Goal: Information Seeking & Learning: Learn about a topic

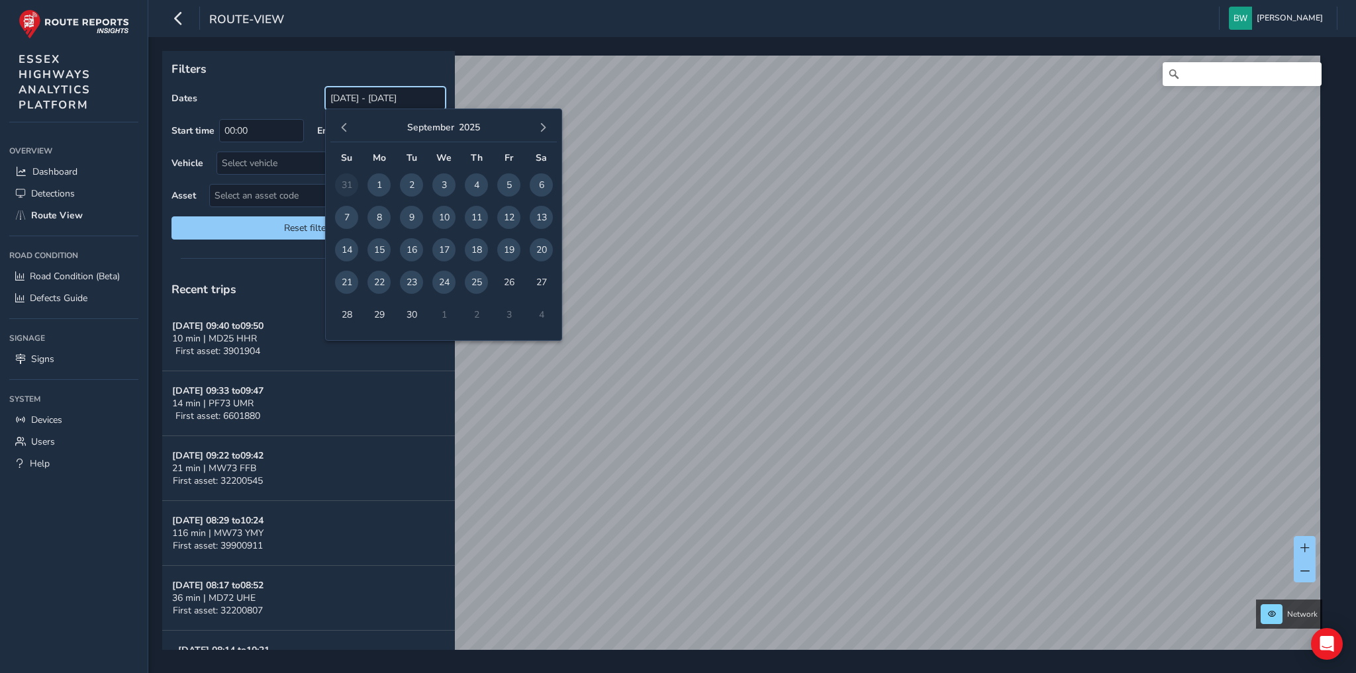
click at [377, 97] on input "[DATE] - [DATE]" at bounding box center [385, 98] width 120 height 23
click at [343, 125] on span "button" at bounding box center [344, 127] width 9 height 9
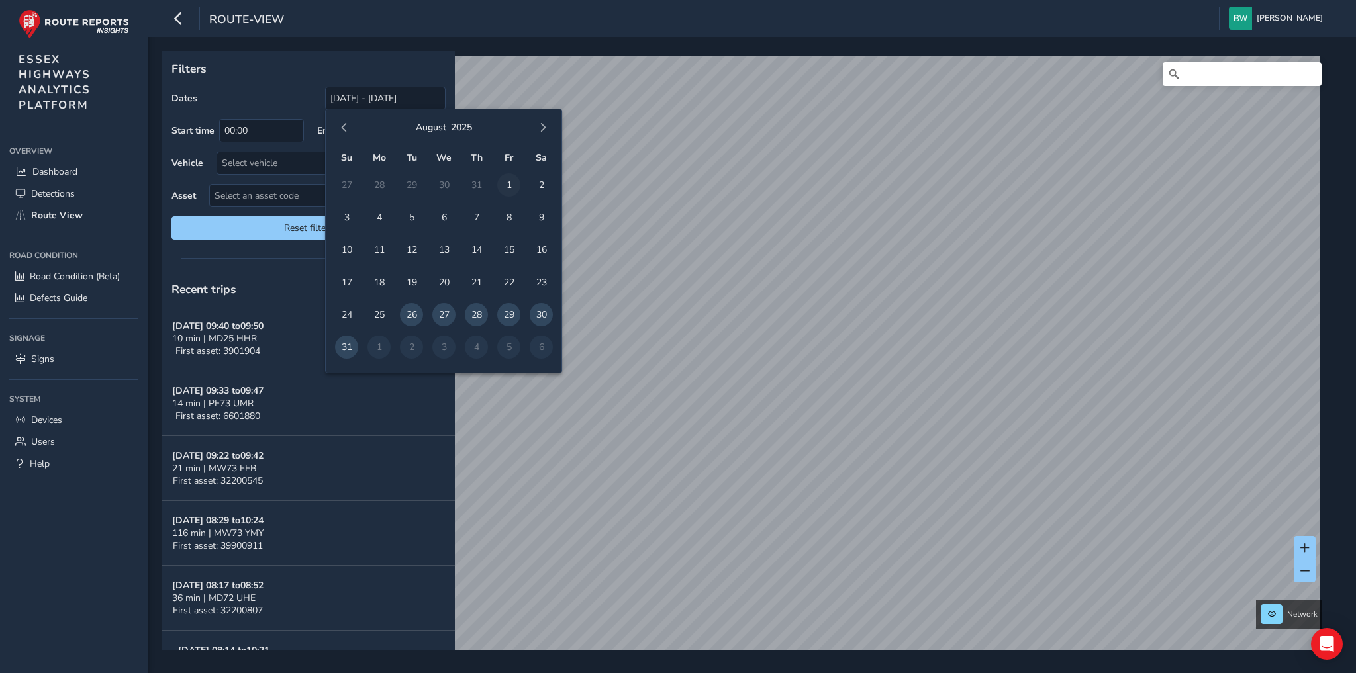
click at [512, 179] on span "1" at bounding box center [508, 184] width 23 height 23
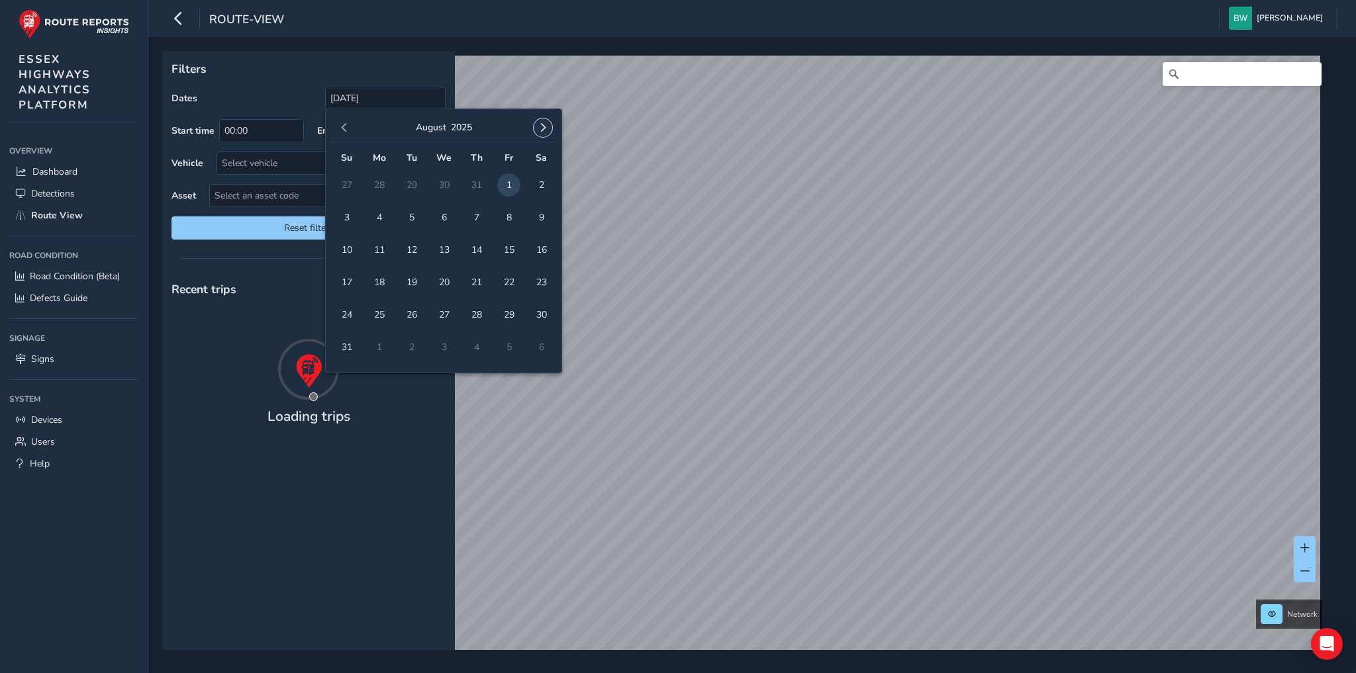
click at [543, 126] on span "button" at bounding box center [542, 127] width 9 height 9
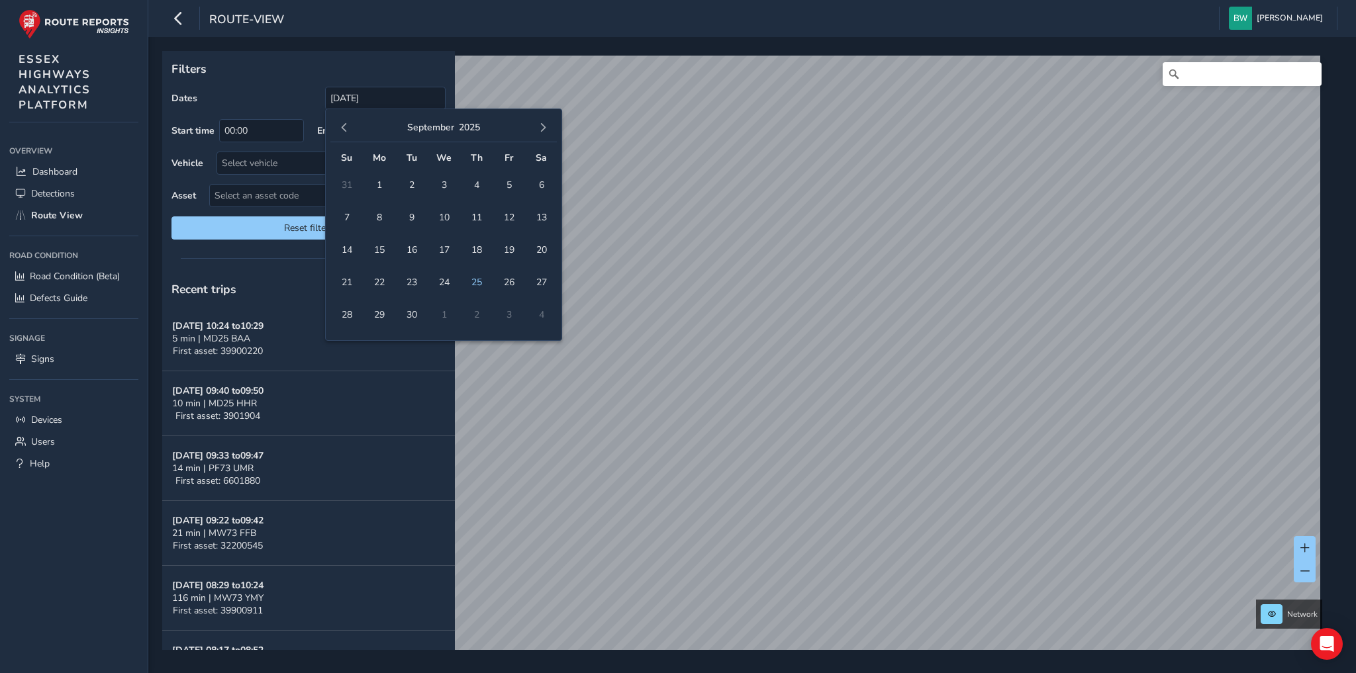
click at [543, 126] on span "button" at bounding box center [542, 127] width 9 height 9
click at [337, 122] on button "button" at bounding box center [344, 127] width 19 height 19
click at [475, 281] on span "25" at bounding box center [476, 282] width 23 height 23
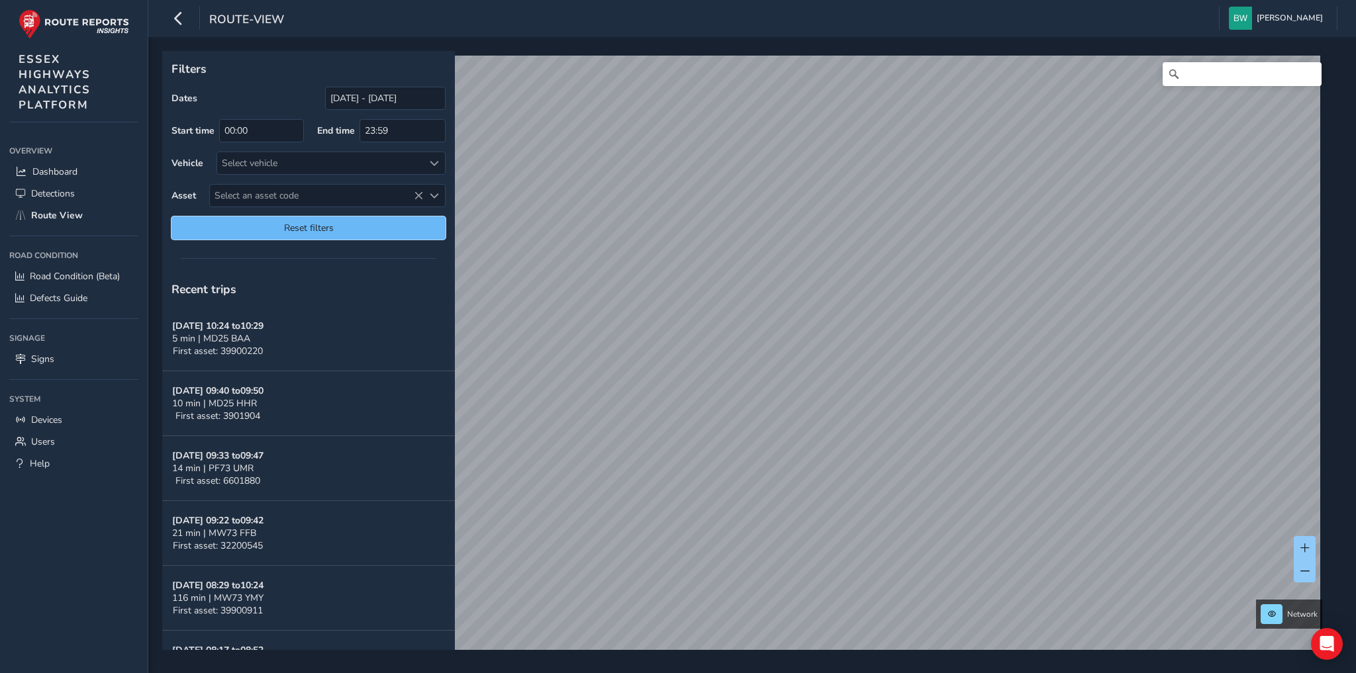
click at [336, 222] on span "Reset filters" at bounding box center [308, 228] width 254 height 13
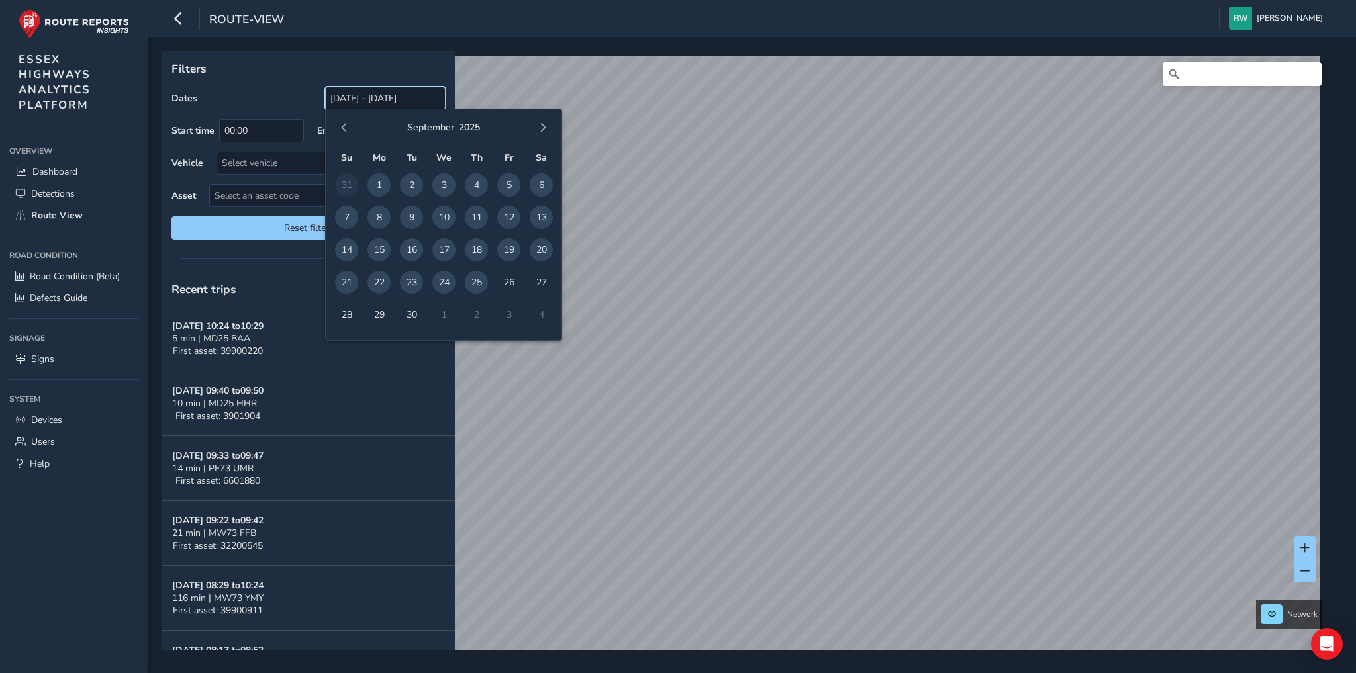
click at [337, 95] on input "[DATE] - [DATE]" at bounding box center [385, 98] width 120 height 23
click at [351, 129] on button "button" at bounding box center [344, 127] width 19 height 19
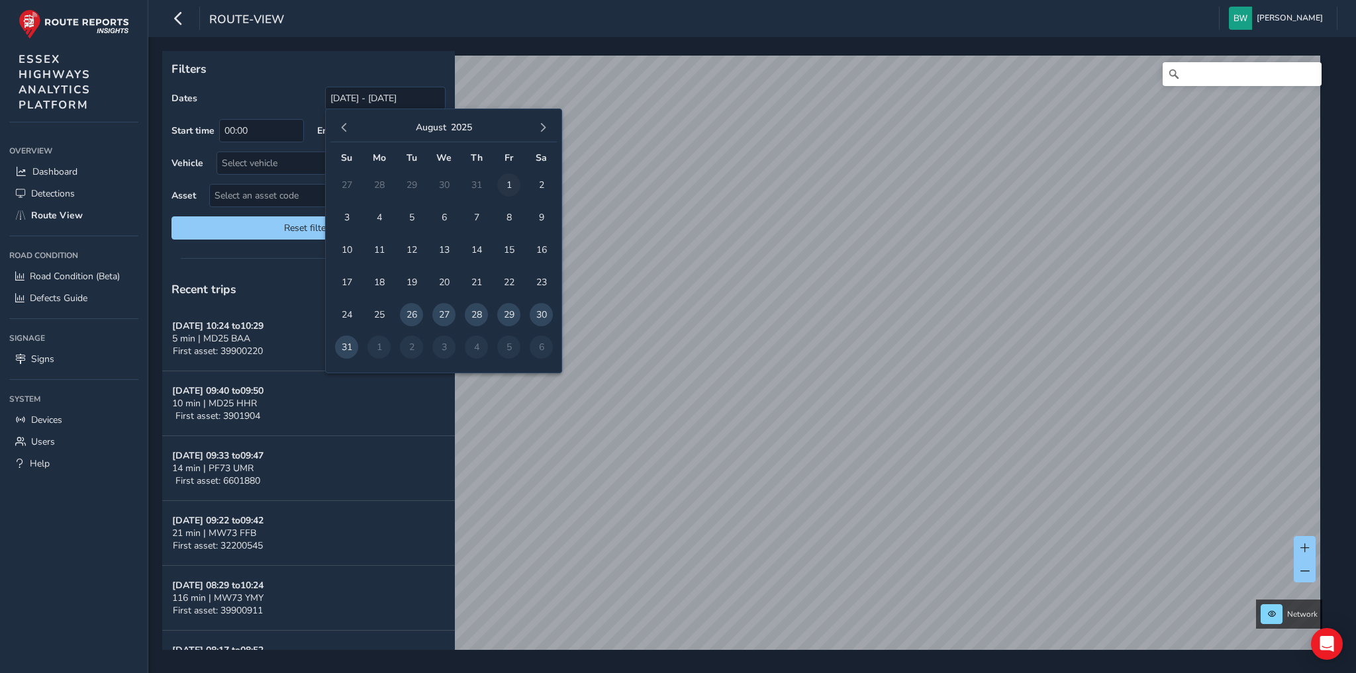
click at [498, 179] on span "1" at bounding box center [508, 184] width 23 height 23
click at [543, 129] on span "button" at bounding box center [542, 127] width 9 height 9
click at [344, 126] on span "button" at bounding box center [344, 127] width 9 height 9
click at [475, 279] on span "25" at bounding box center [476, 282] width 23 height 23
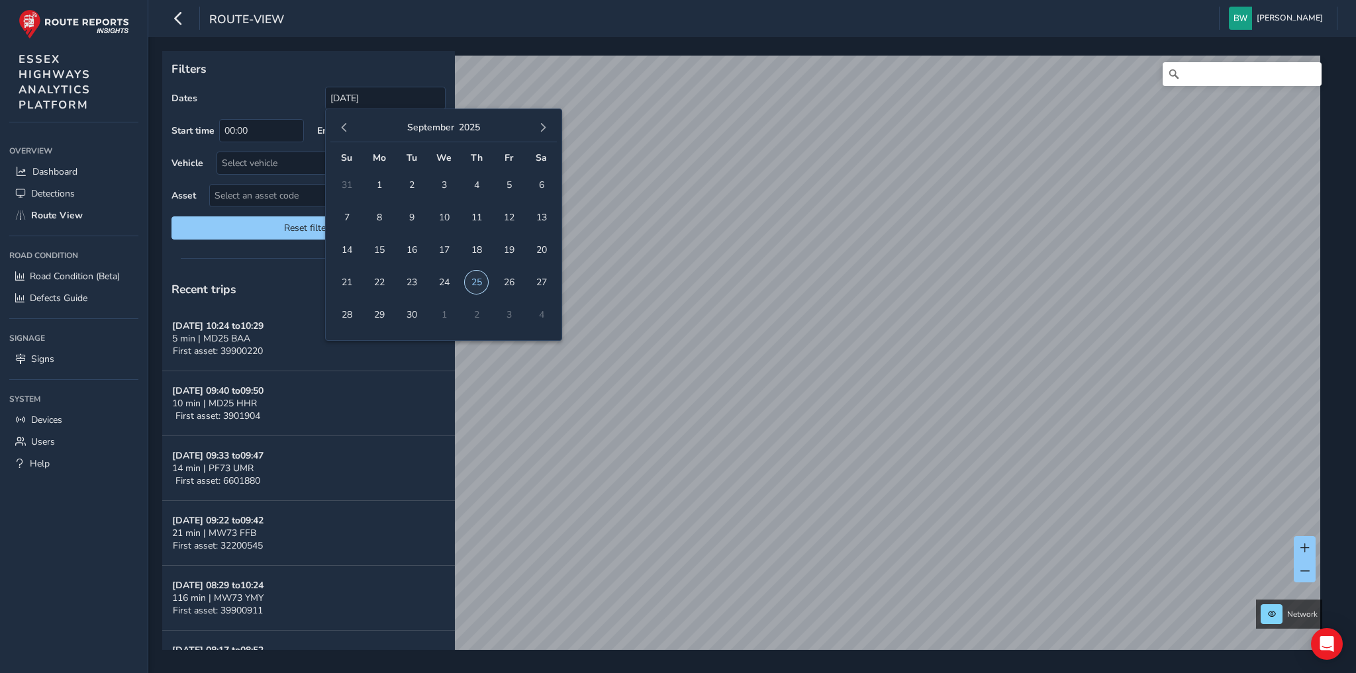
type input "01/08/2025 - 25/09/2025"
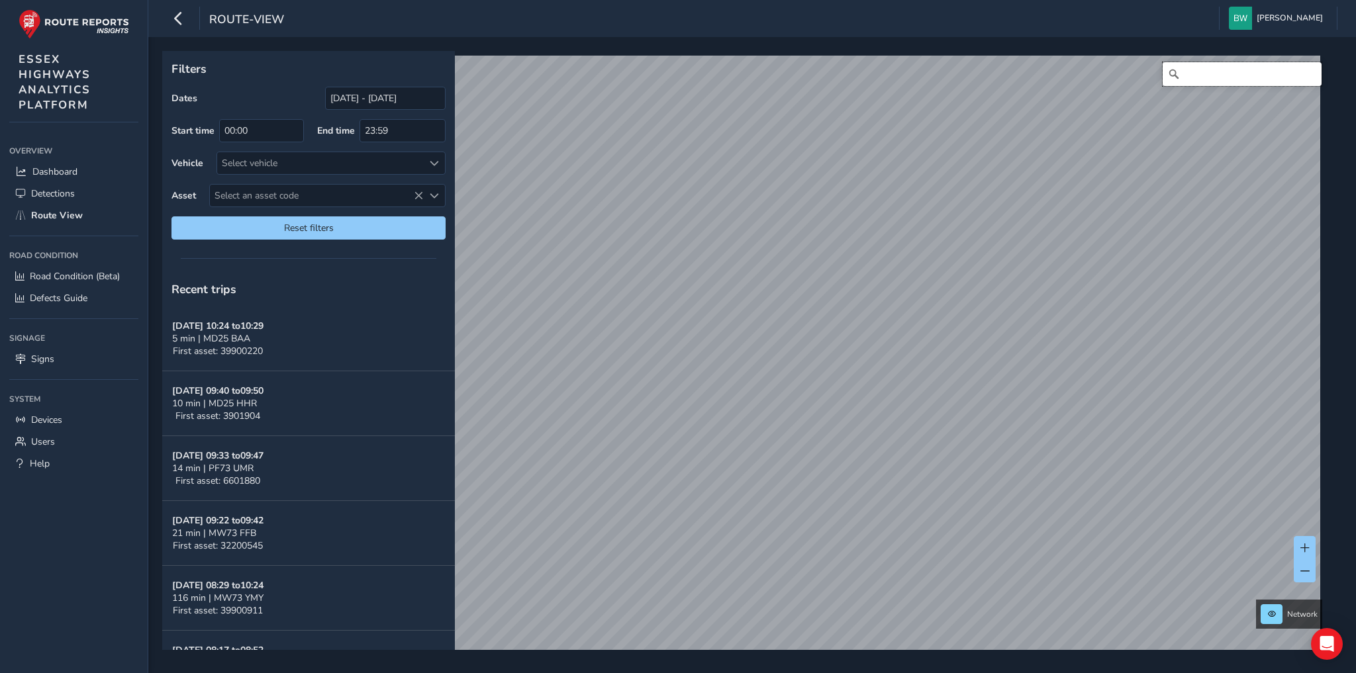
click at [1195, 75] on input "Search" at bounding box center [1241, 74] width 159 height 24
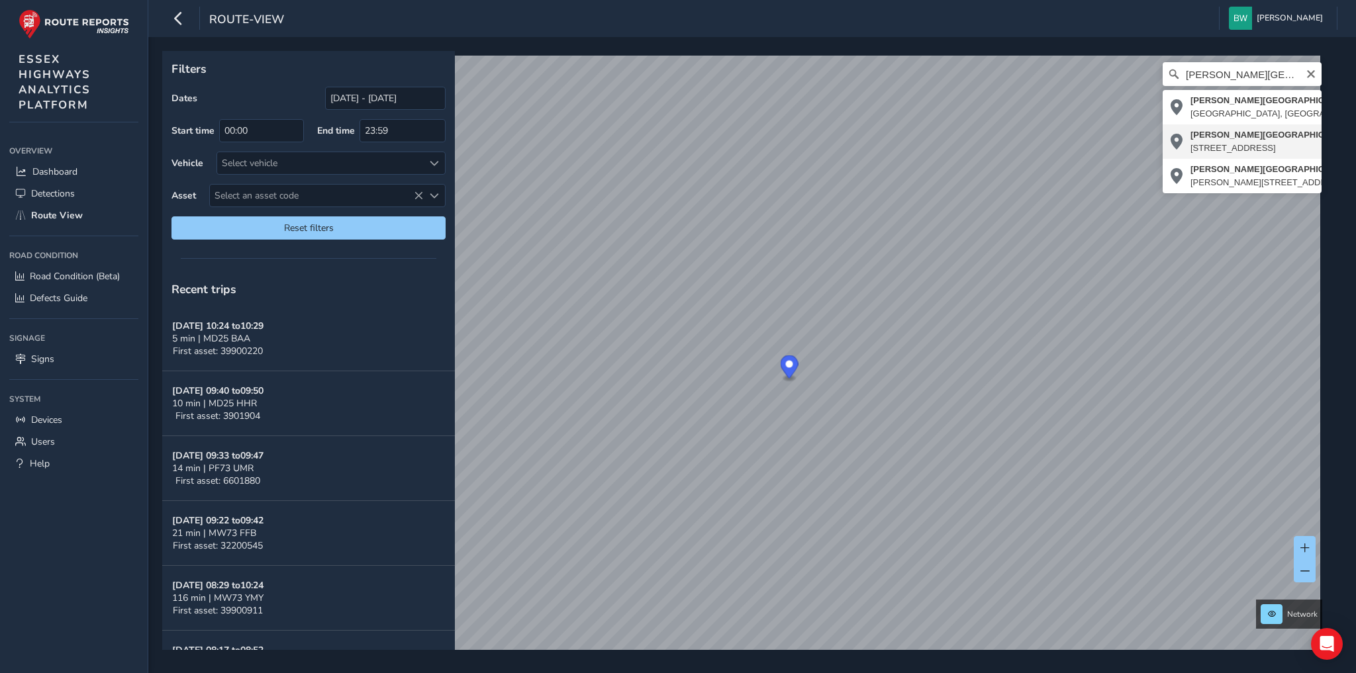
type input "Holst Avenue, Laindon Cross, Steeple View, Basildon, Essex, England, SS15 5RD, …"
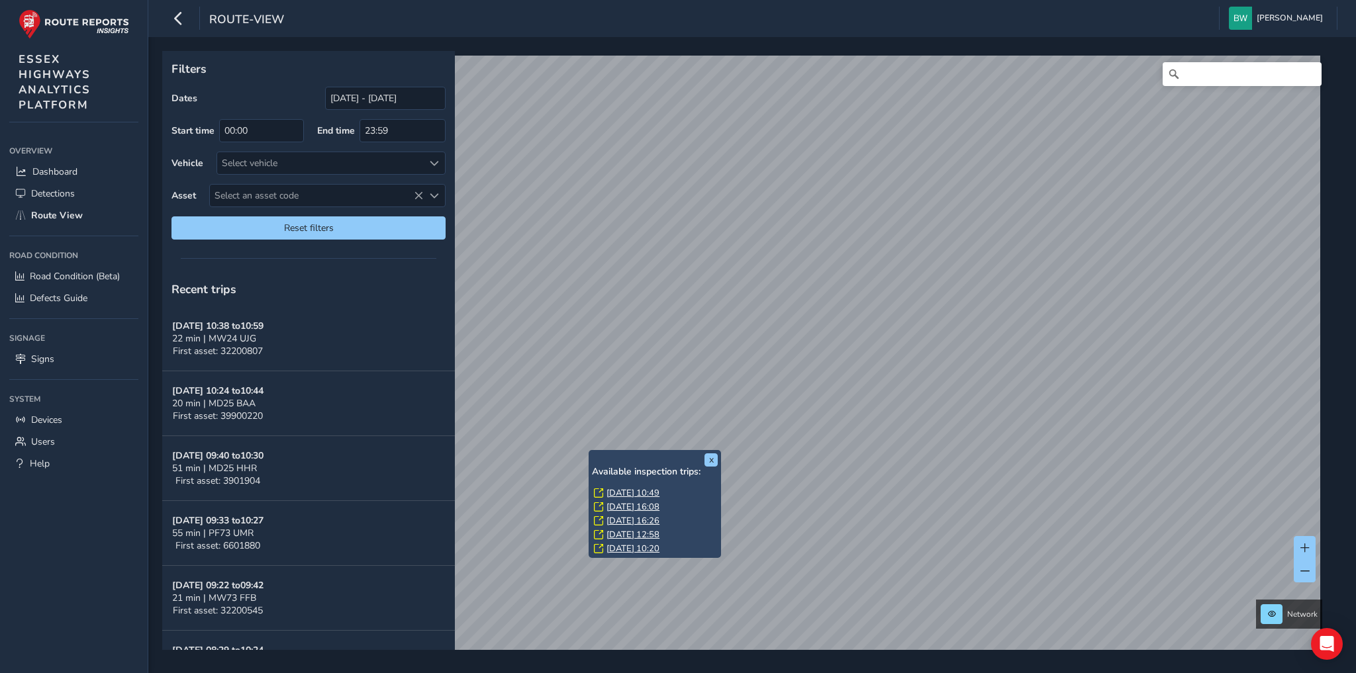
click at [625, 491] on link "[DATE] 10:49" at bounding box center [632, 493] width 53 height 12
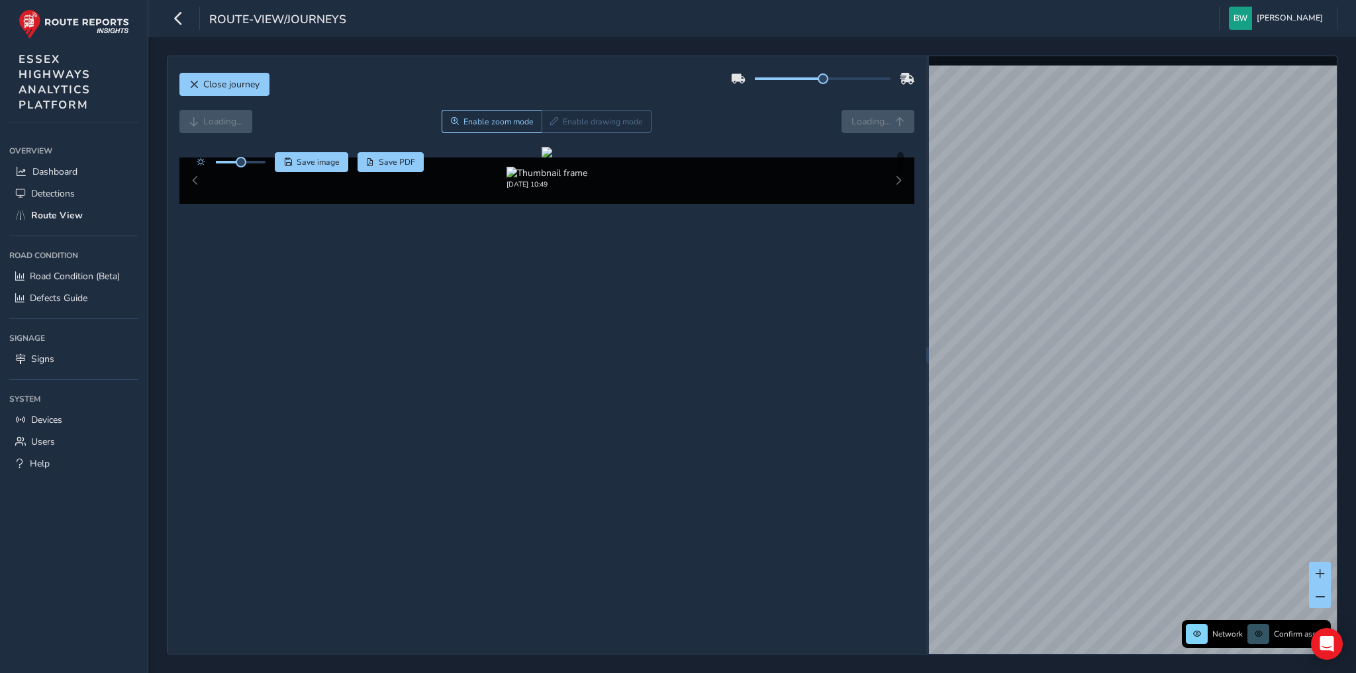
click at [880, 120] on div "Loading... Enable zoom mode Enable drawing mode Loading..." at bounding box center [546, 121] width 735 height 23
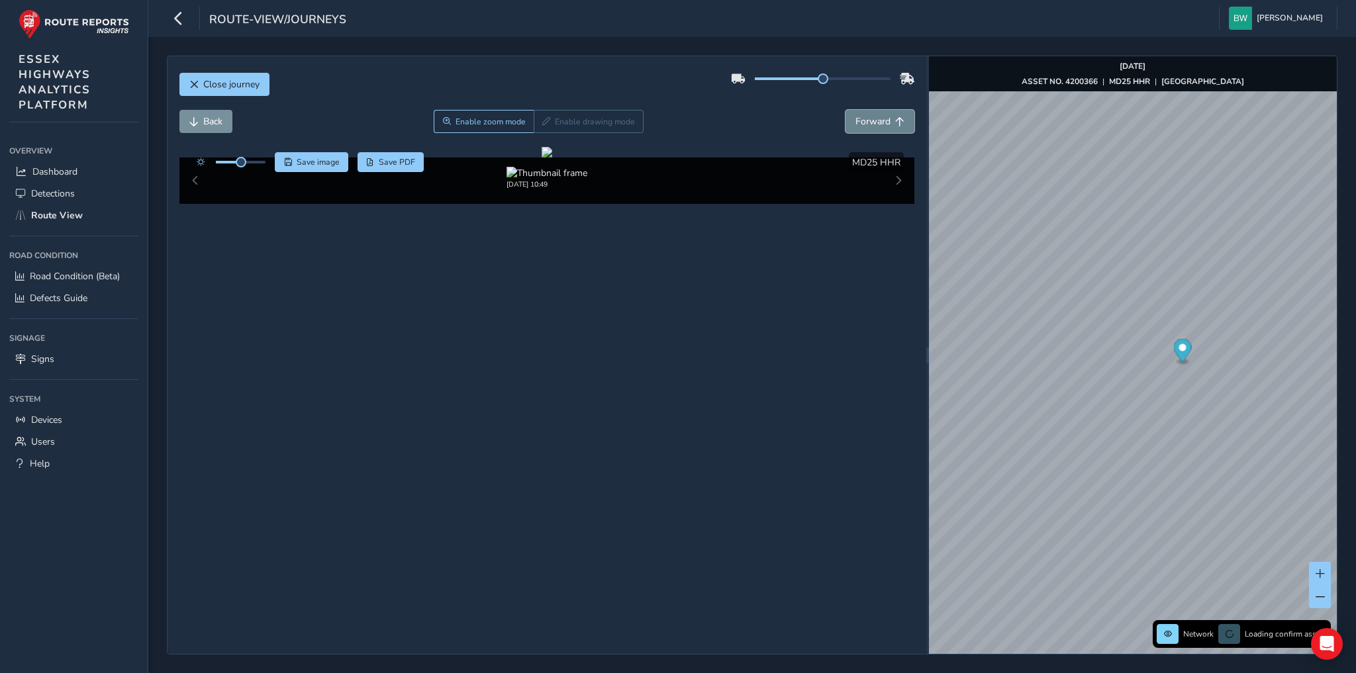
click at [869, 116] on span "Forward" at bounding box center [872, 121] width 35 height 13
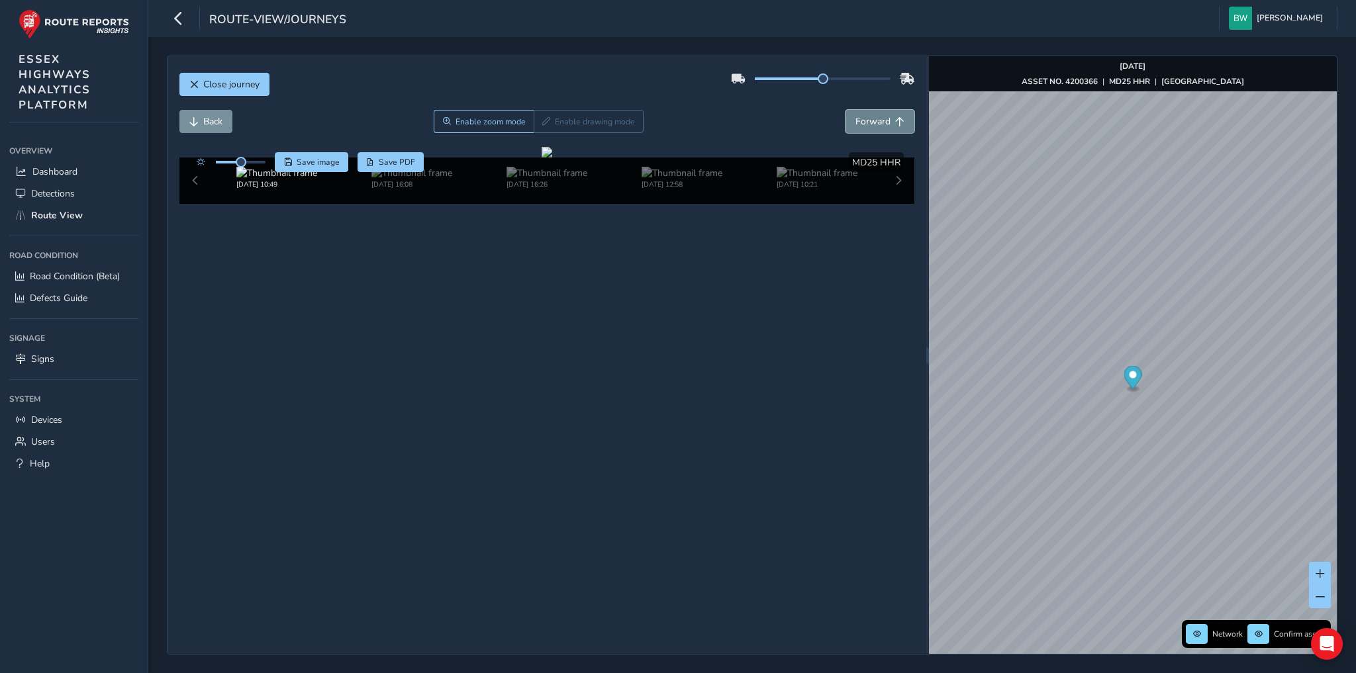
click at [869, 116] on span "Forward" at bounding box center [872, 121] width 35 height 13
click at [1224, 389] on img "Preview frame" at bounding box center [1240, 386] width 33 height 11
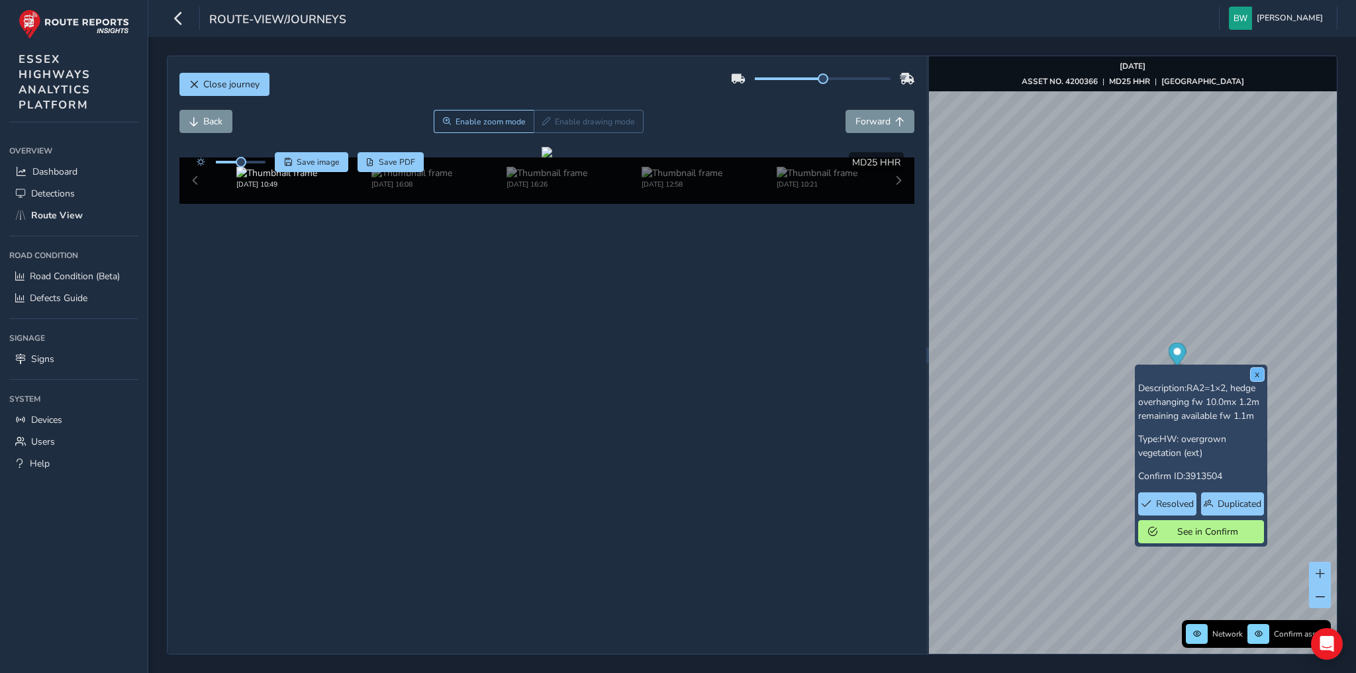
click at [1254, 374] on button "x" at bounding box center [1256, 374] width 13 height 13
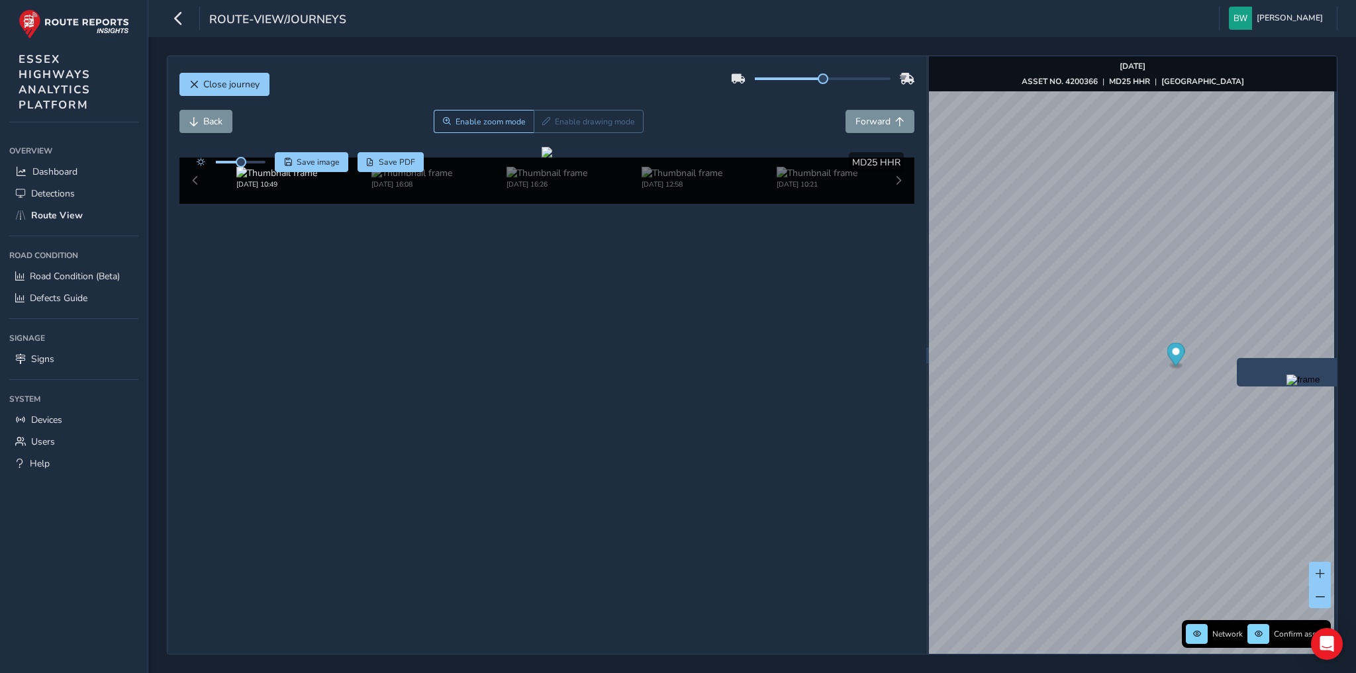
click at [1286, 381] on img "Preview frame" at bounding box center [1302, 380] width 33 height 11
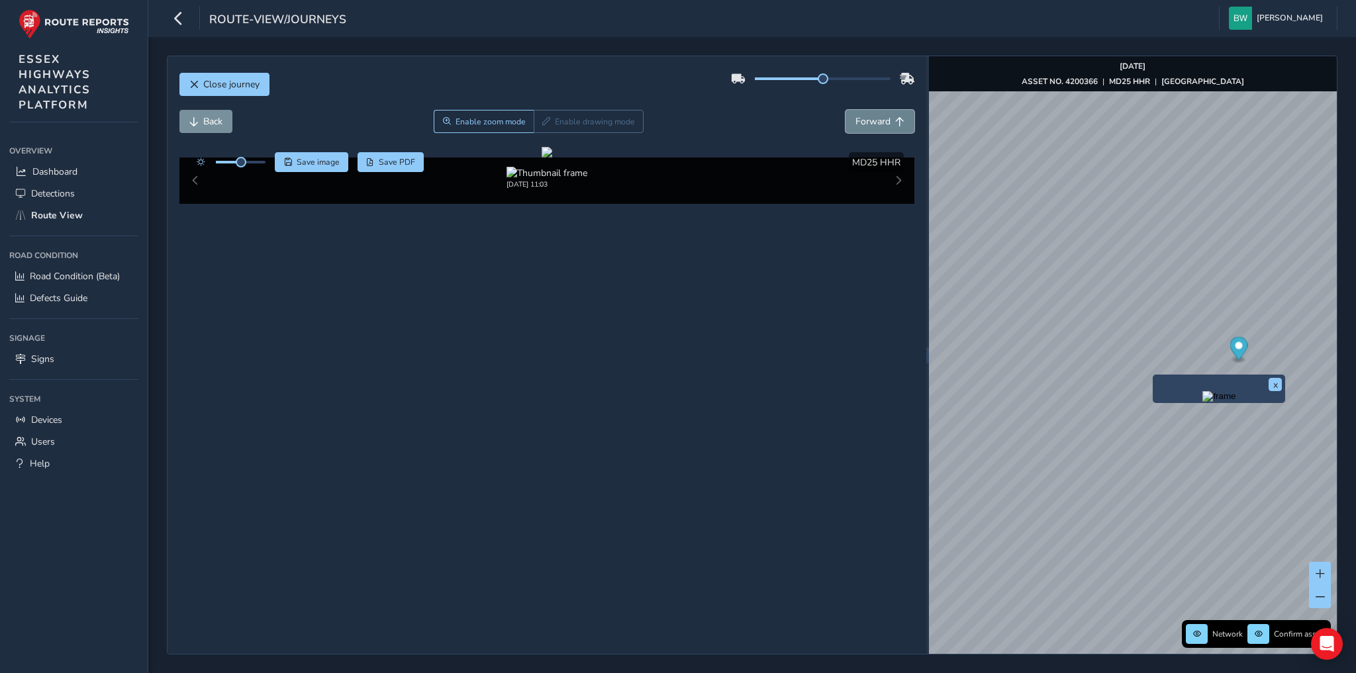
click at [856, 113] on button "Forward" at bounding box center [879, 121] width 69 height 23
click at [212, 119] on span "Back" at bounding box center [212, 121] width 19 height 13
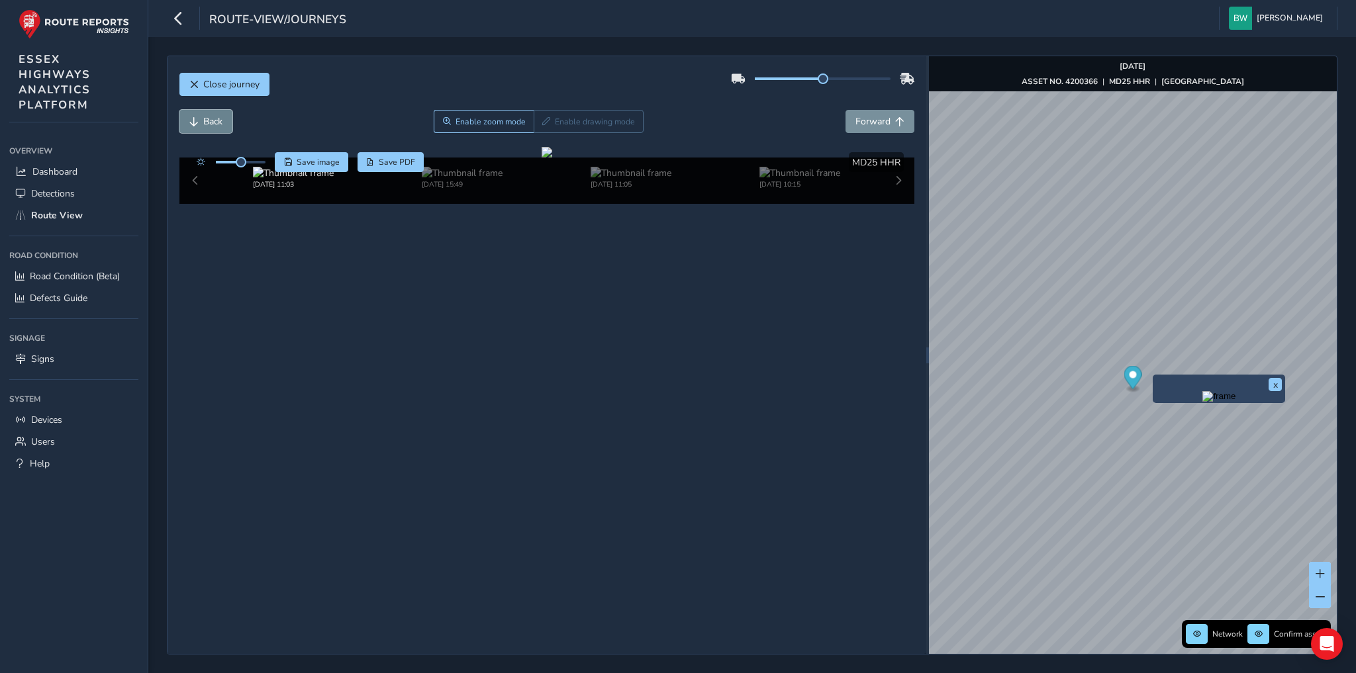
click at [207, 122] on span "Back" at bounding box center [212, 121] width 19 height 13
click at [862, 118] on span "Forward" at bounding box center [872, 121] width 35 height 13
click at [299, 158] on span "Save image" at bounding box center [318, 162] width 43 height 11
click at [306, 165] on span "Save image" at bounding box center [318, 162] width 43 height 11
click at [407, 161] on span "Save PDF" at bounding box center [397, 162] width 36 height 11
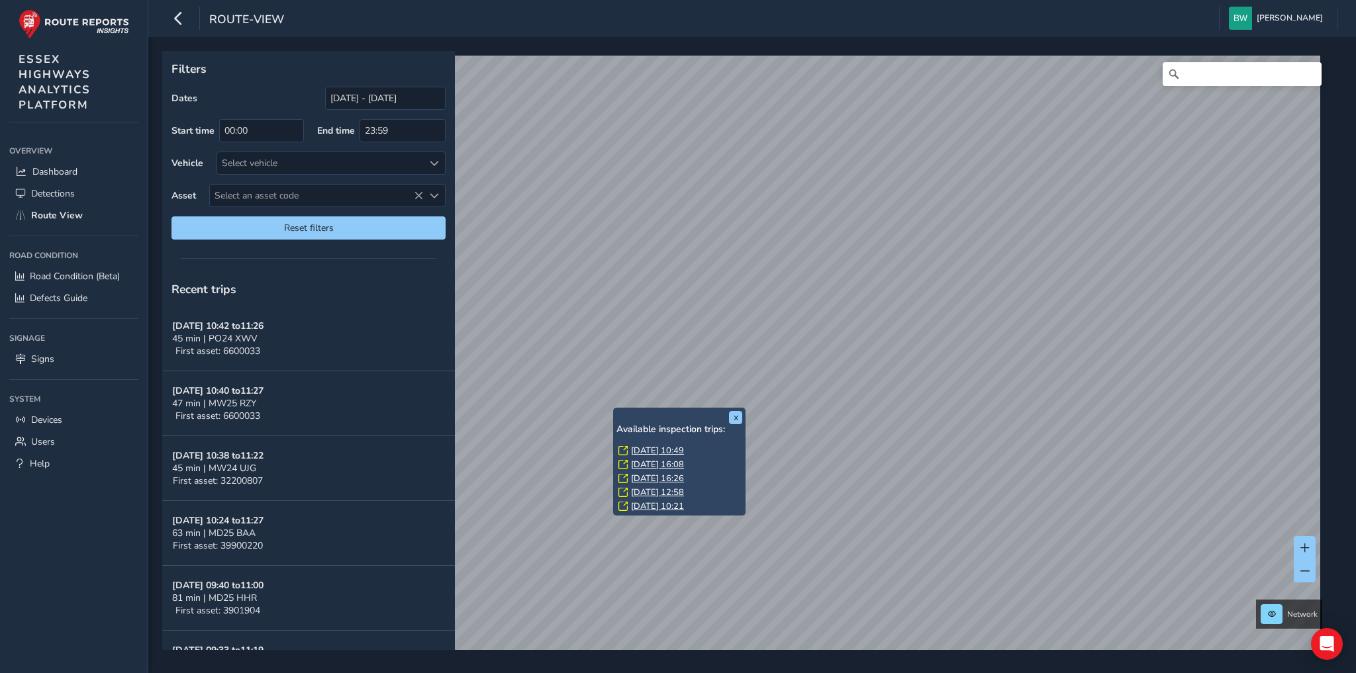
click at [642, 447] on link "[DATE] 10:49" at bounding box center [657, 451] width 53 height 12
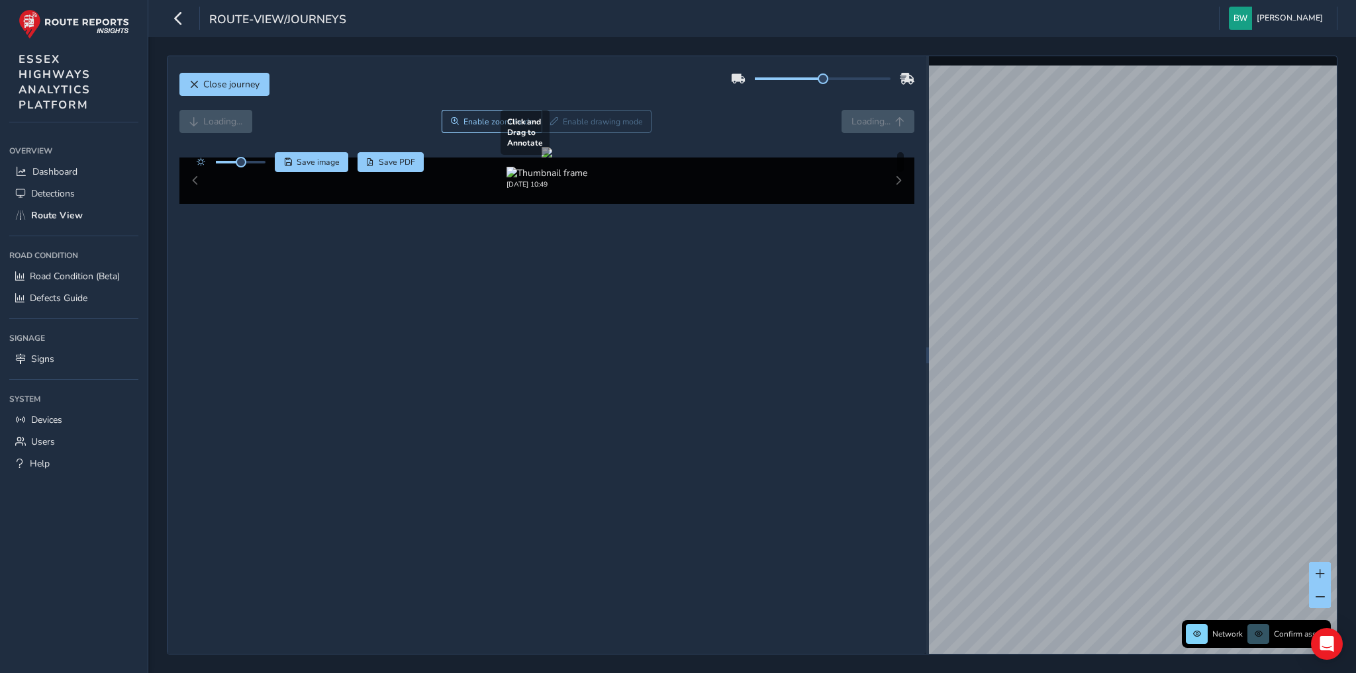
drag, startPoint x: 372, startPoint y: 283, endPoint x: 764, endPoint y: 270, distance: 392.7
click at [552, 158] on div at bounding box center [546, 152] width 11 height 11
click at [216, 84] on span "Close journey" at bounding box center [231, 84] width 56 height 13
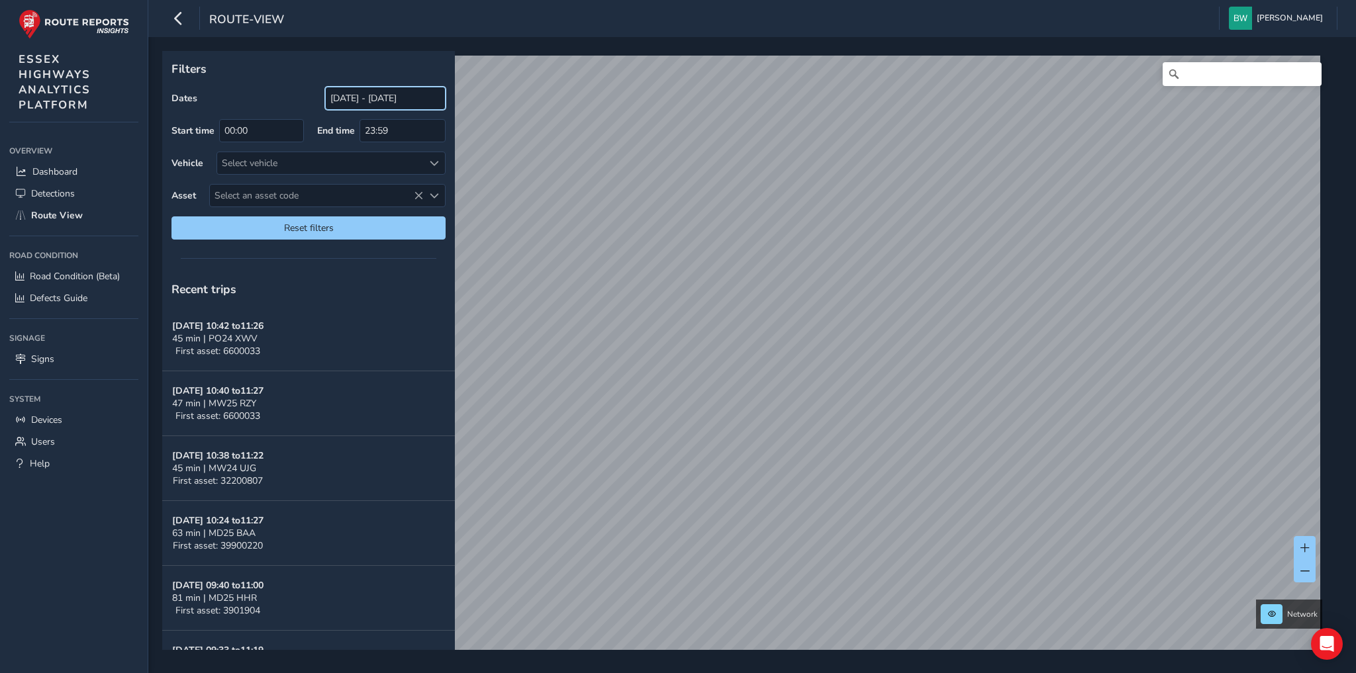
click at [392, 97] on input "[DATE] - [DATE]" at bounding box center [385, 98] width 120 height 23
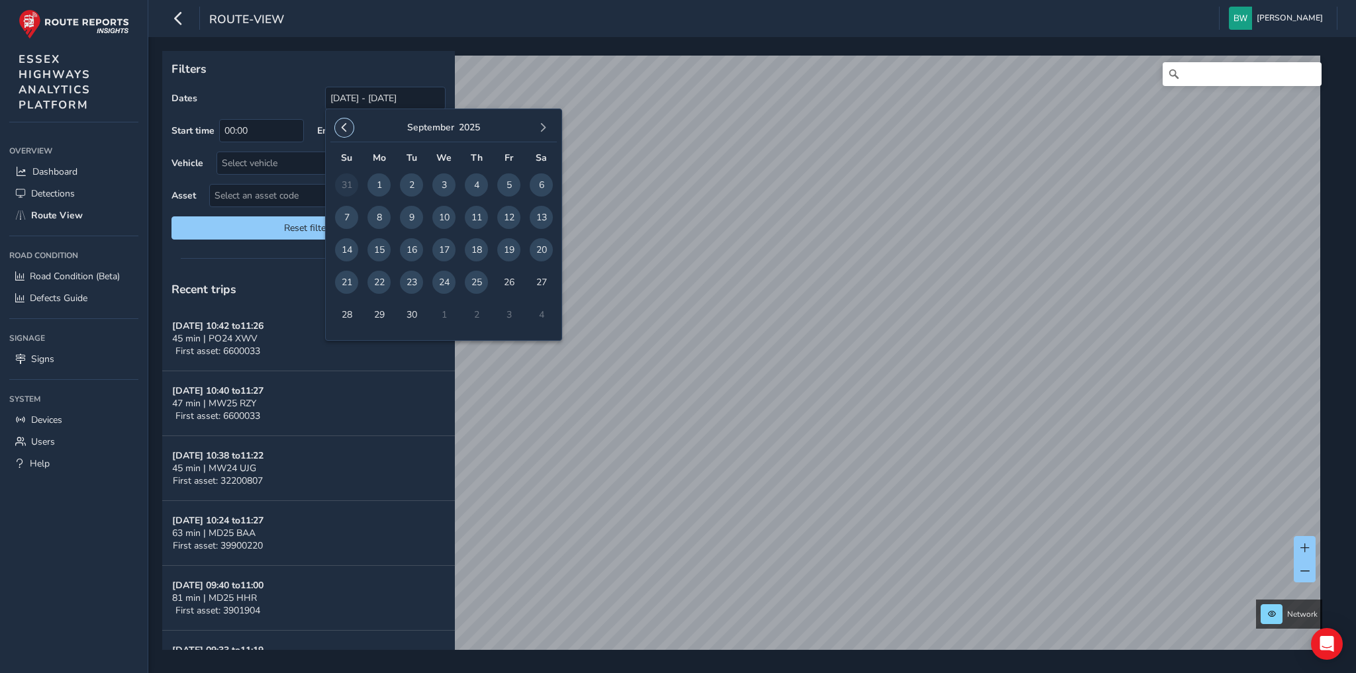
click at [337, 122] on button "button" at bounding box center [344, 127] width 19 height 19
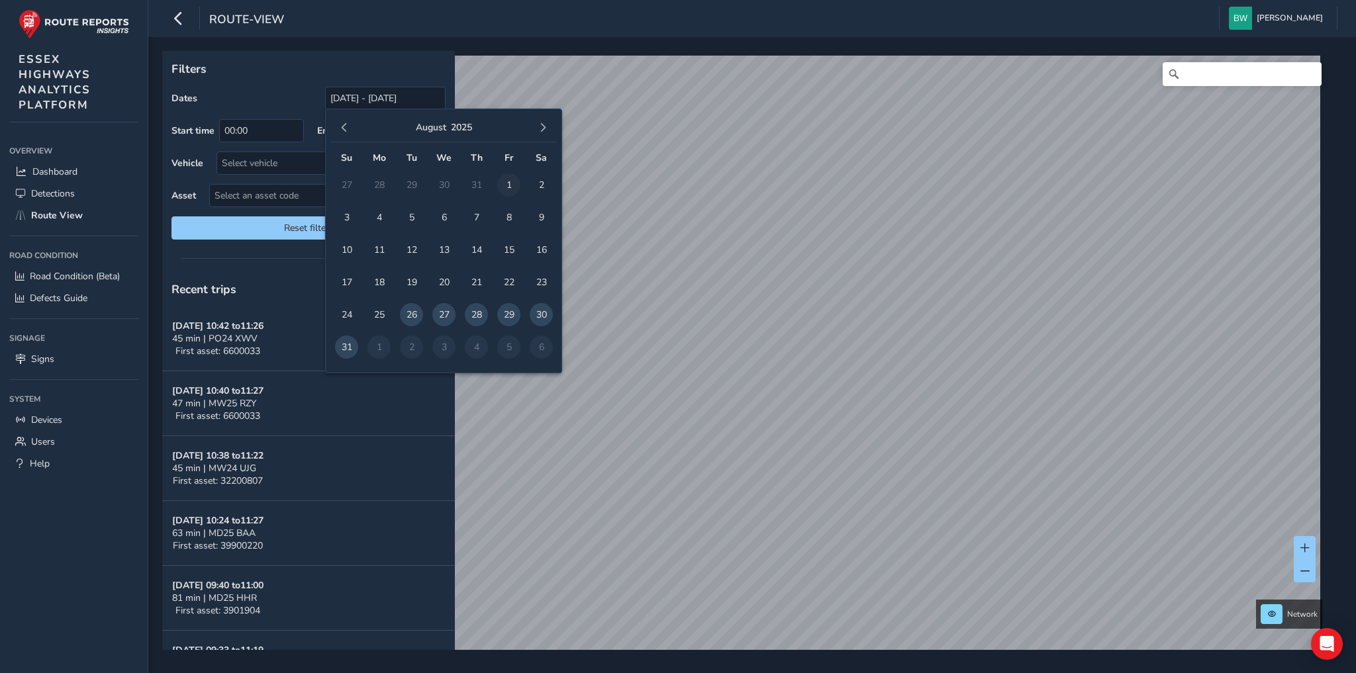
click at [502, 181] on span "1" at bounding box center [508, 184] width 23 height 23
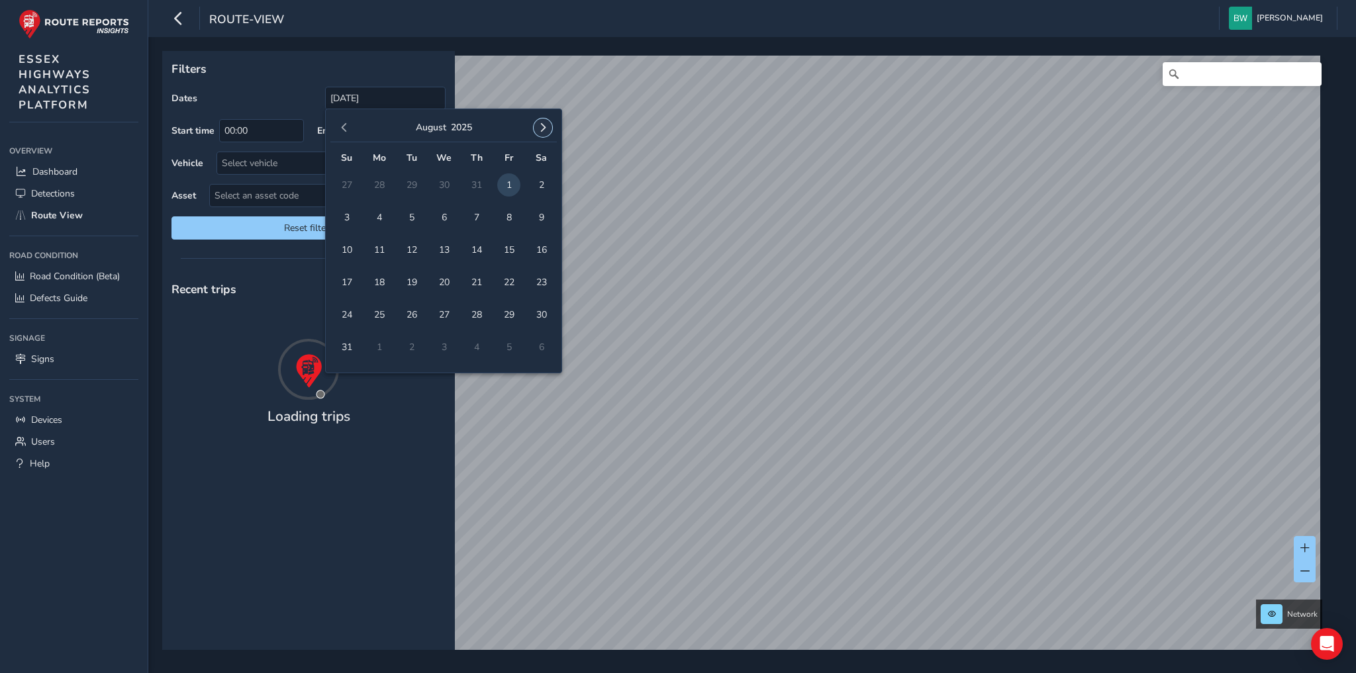
click at [539, 128] on span "button" at bounding box center [542, 127] width 9 height 9
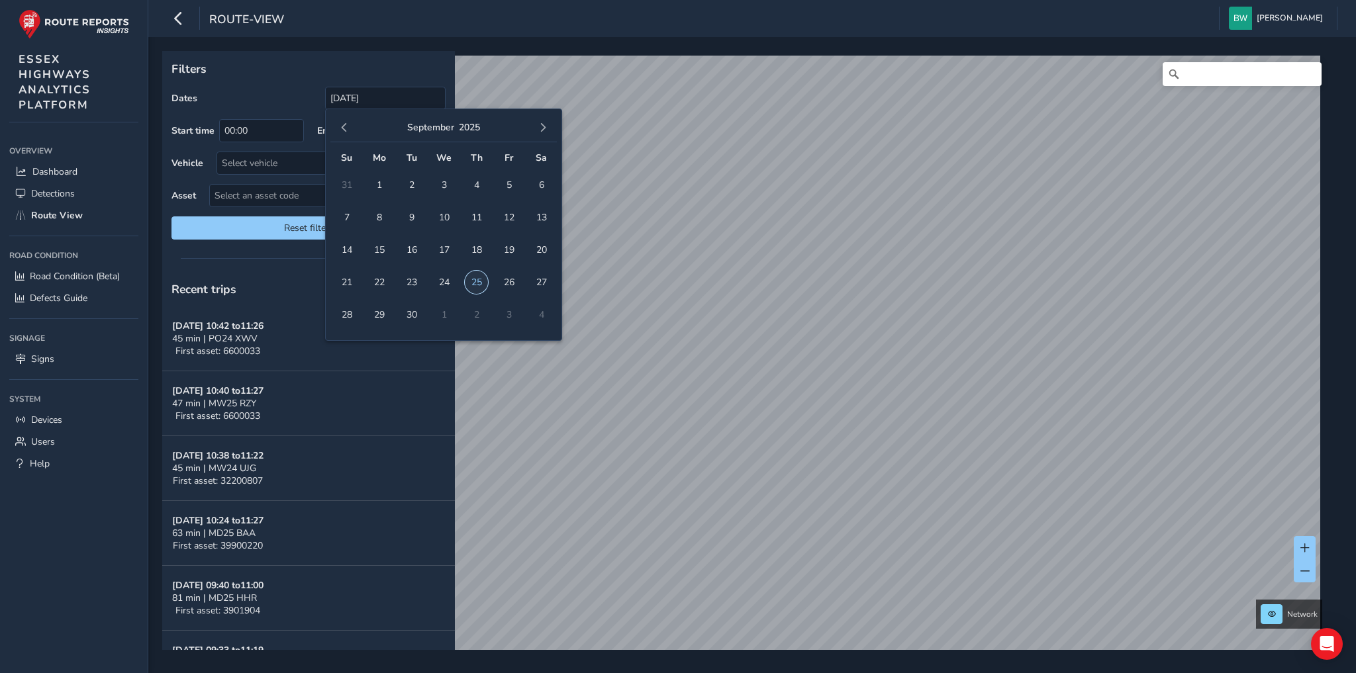
click at [474, 283] on span "25" at bounding box center [476, 282] width 23 height 23
type input "01/08/2025 - 25/09/2025"
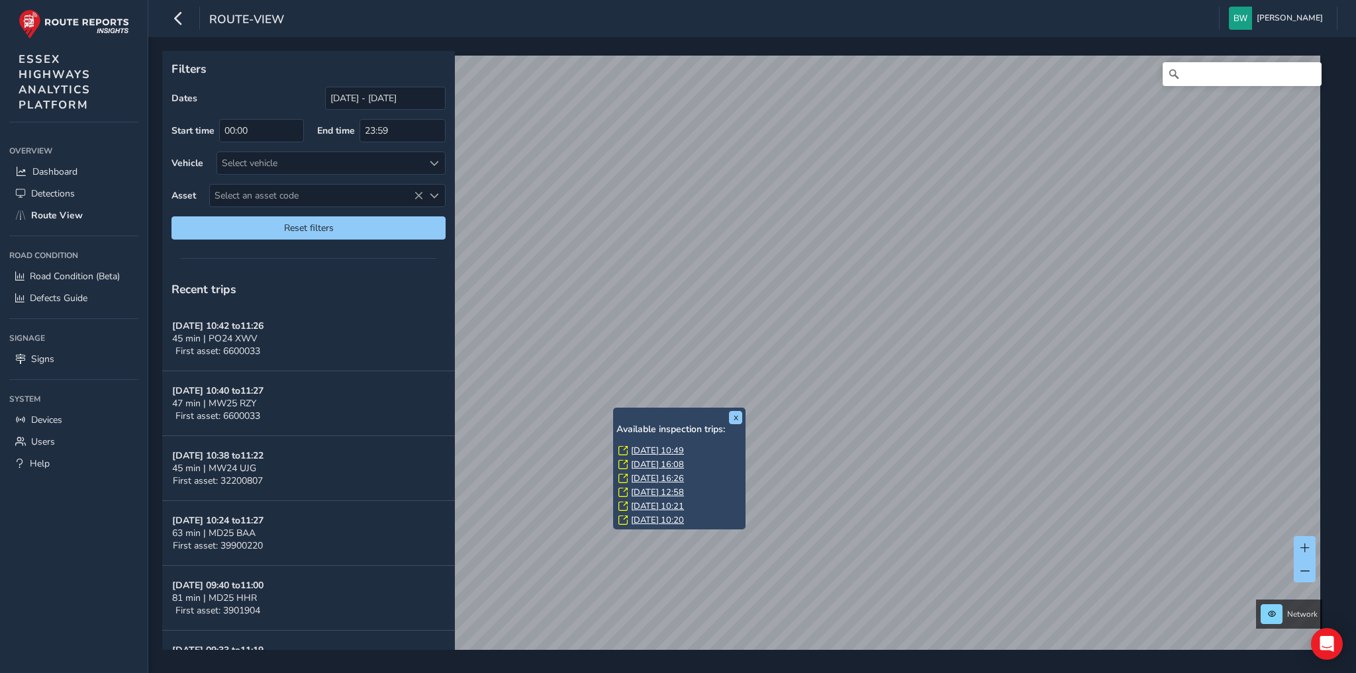
click at [657, 507] on link "Fri, 29 Aug, 10:21" at bounding box center [657, 506] width 53 height 12
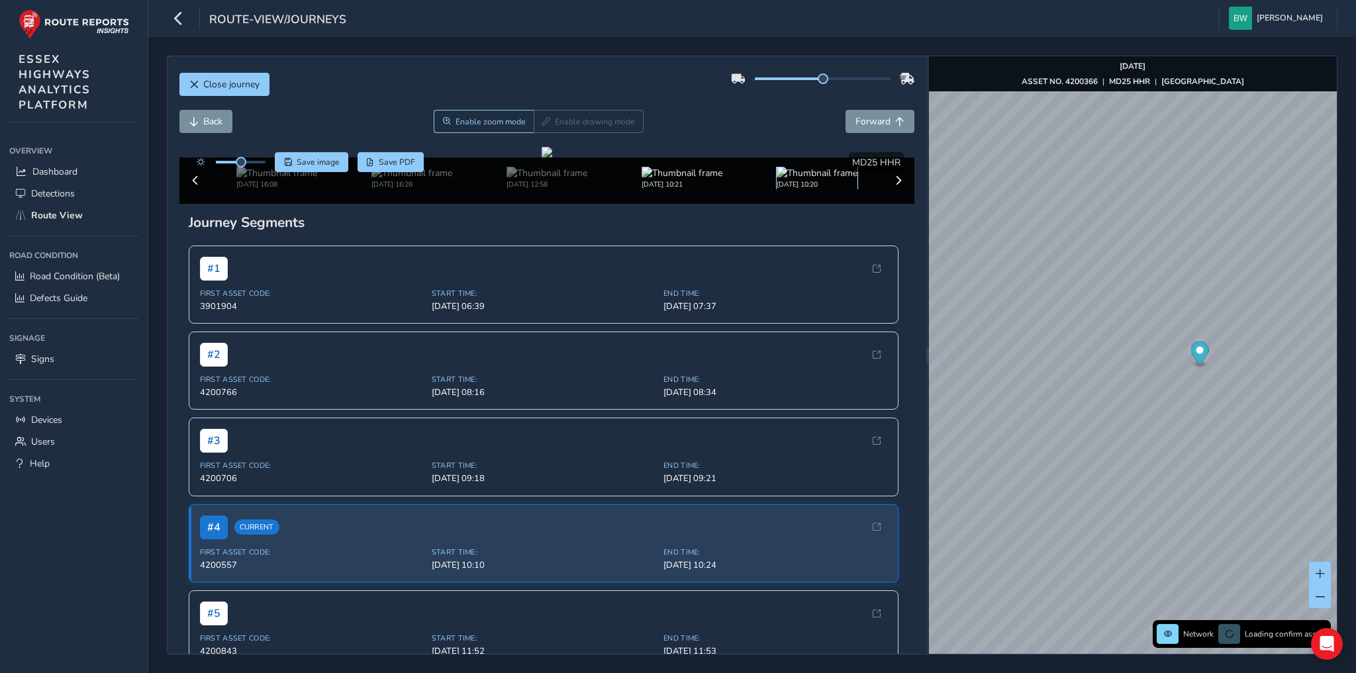
click at [801, 179] on img at bounding box center [816, 173] width 81 height 13
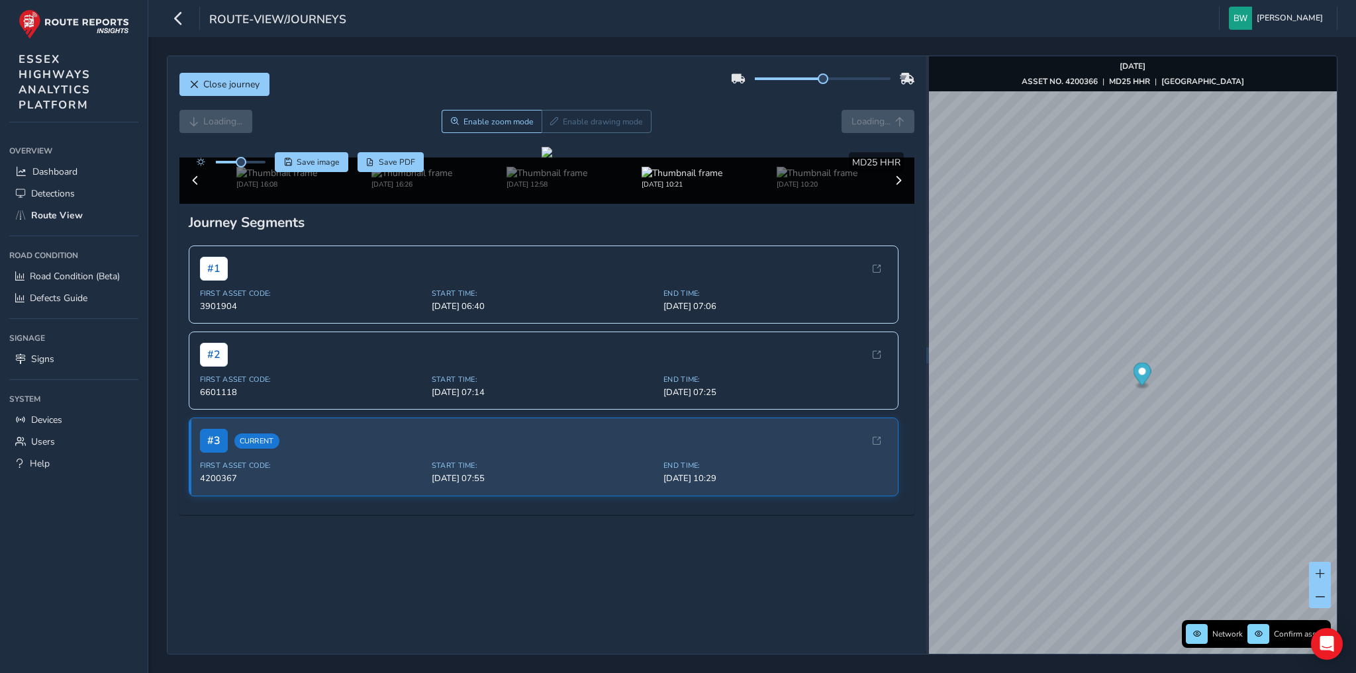
click at [890, 119] on div "Loading... Enable zoom mode Enable drawing mode Loading..." at bounding box center [546, 121] width 735 height 23
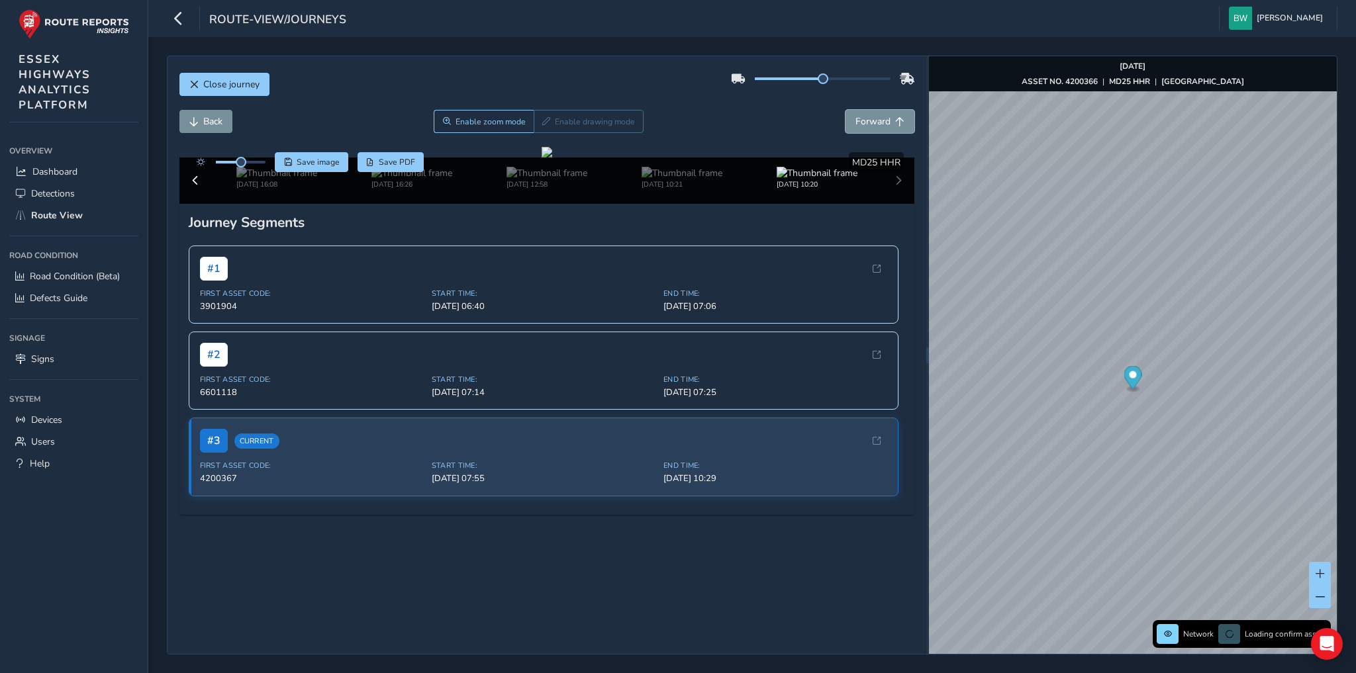
click at [895, 119] on span "Forward" at bounding box center [899, 121] width 9 height 9
click at [679, 179] on img at bounding box center [681, 173] width 81 height 13
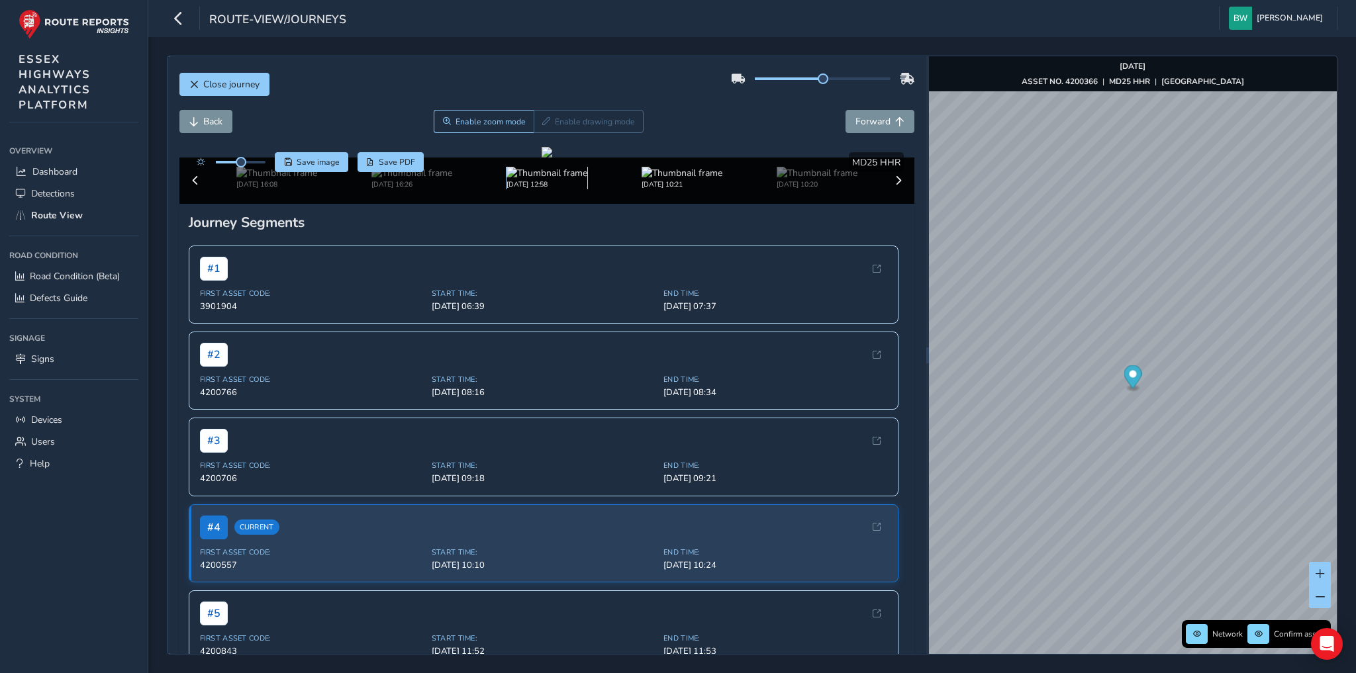
click at [566, 179] on img at bounding box center [546, 173] width 81 height 13
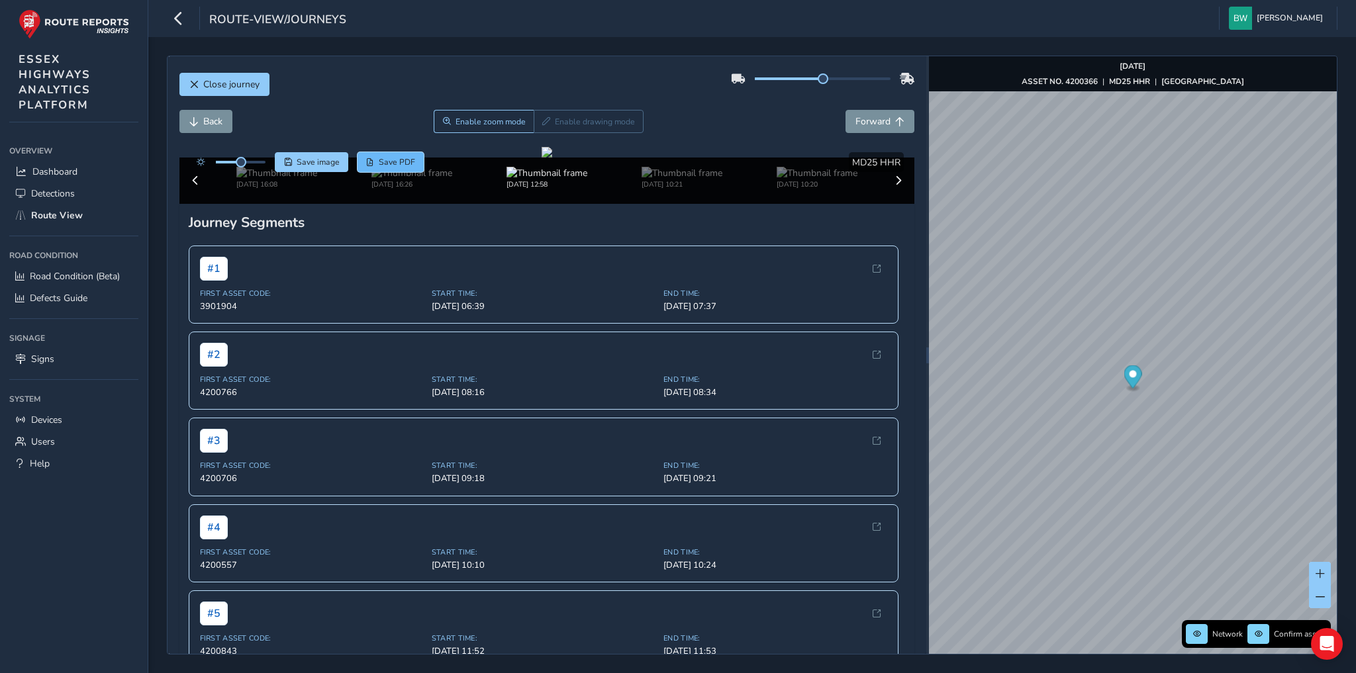
click at [367, 158] on span "PDF" at bounding box center [370, 162] width 8 height 8
